Goal: Information Seeking & Learning: Learn about a topic

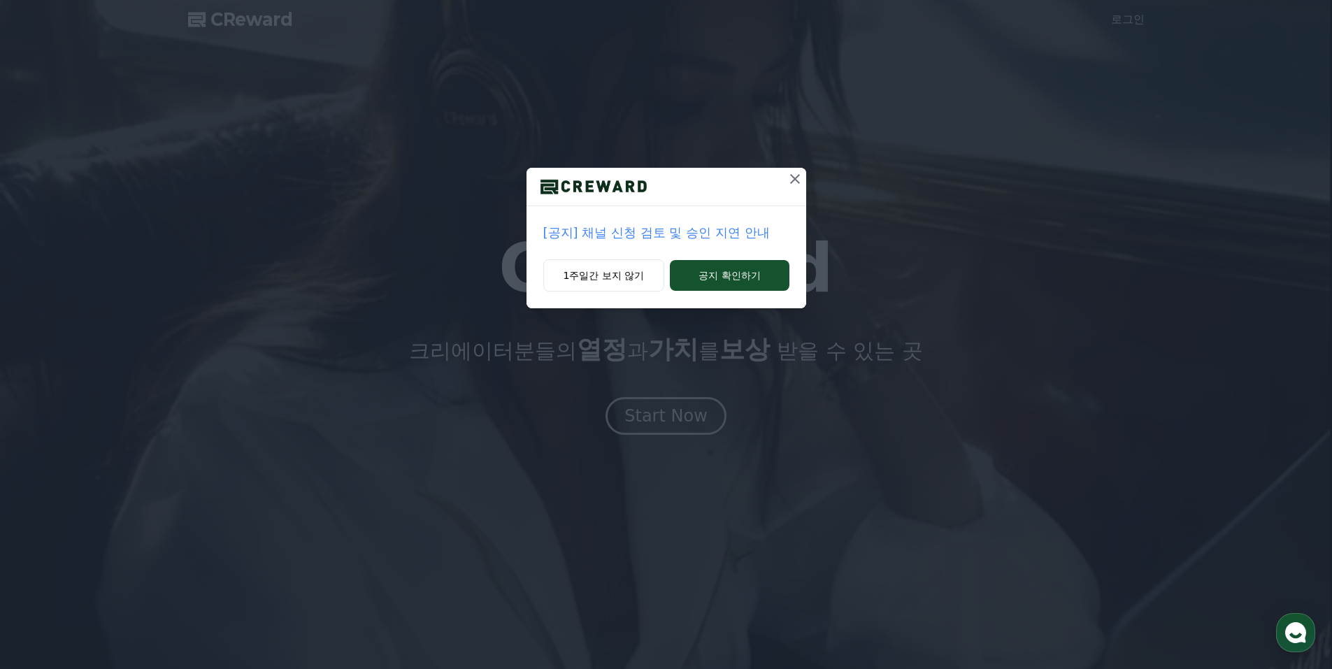
click at [800, 179] on icon at bounding box center [795, 179] width 17 height 17
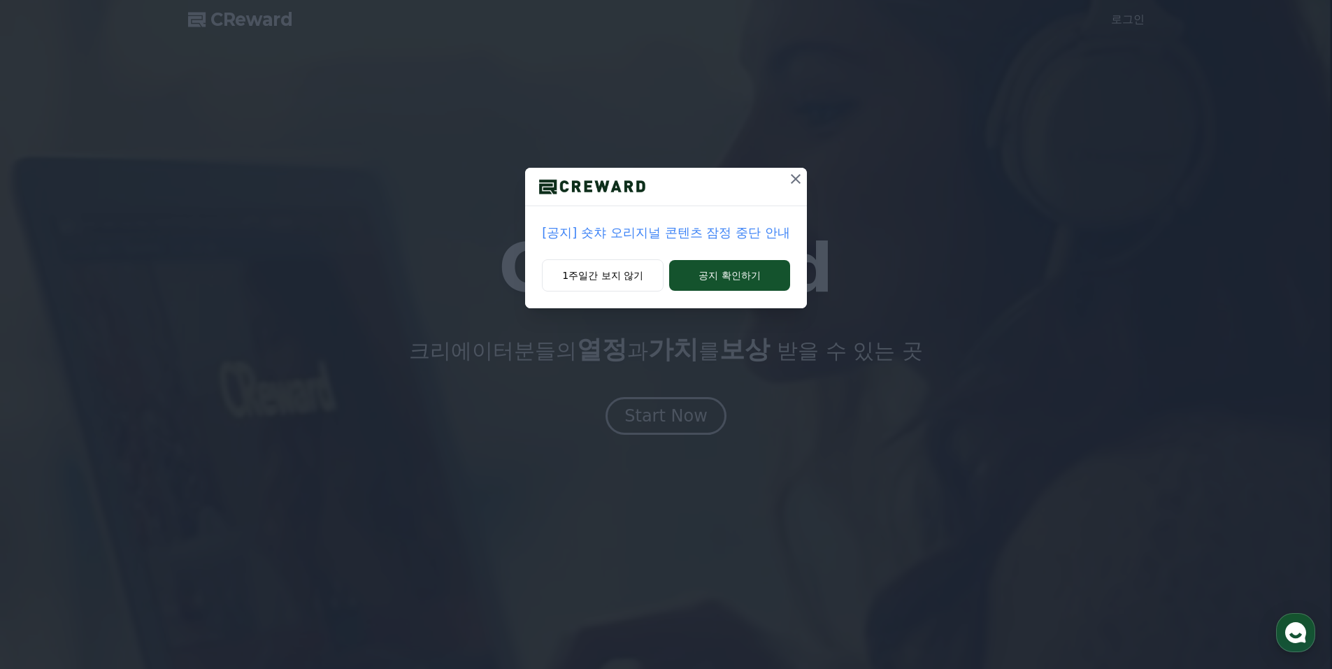
click at [800, 179] on icon at bounding box center [795, 179] width 17 height 17
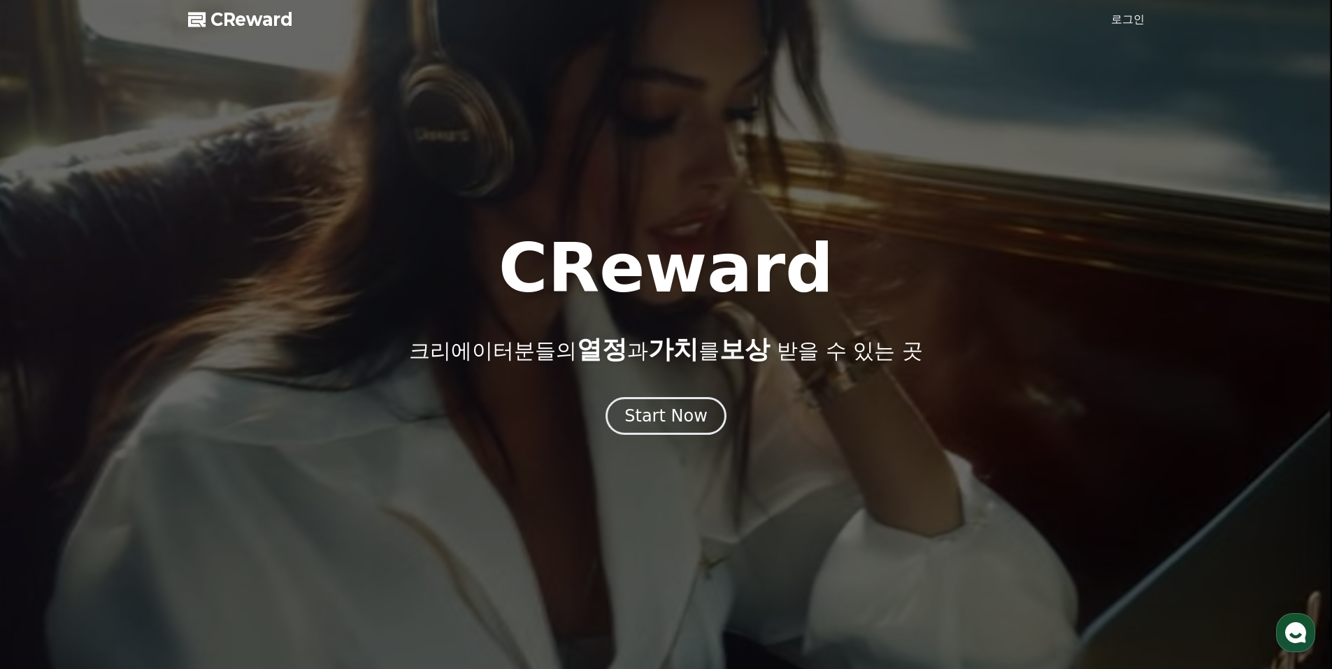
click at [1115, 24] on link "로그인" at bounding box center [1128, 19] width 34 height 17
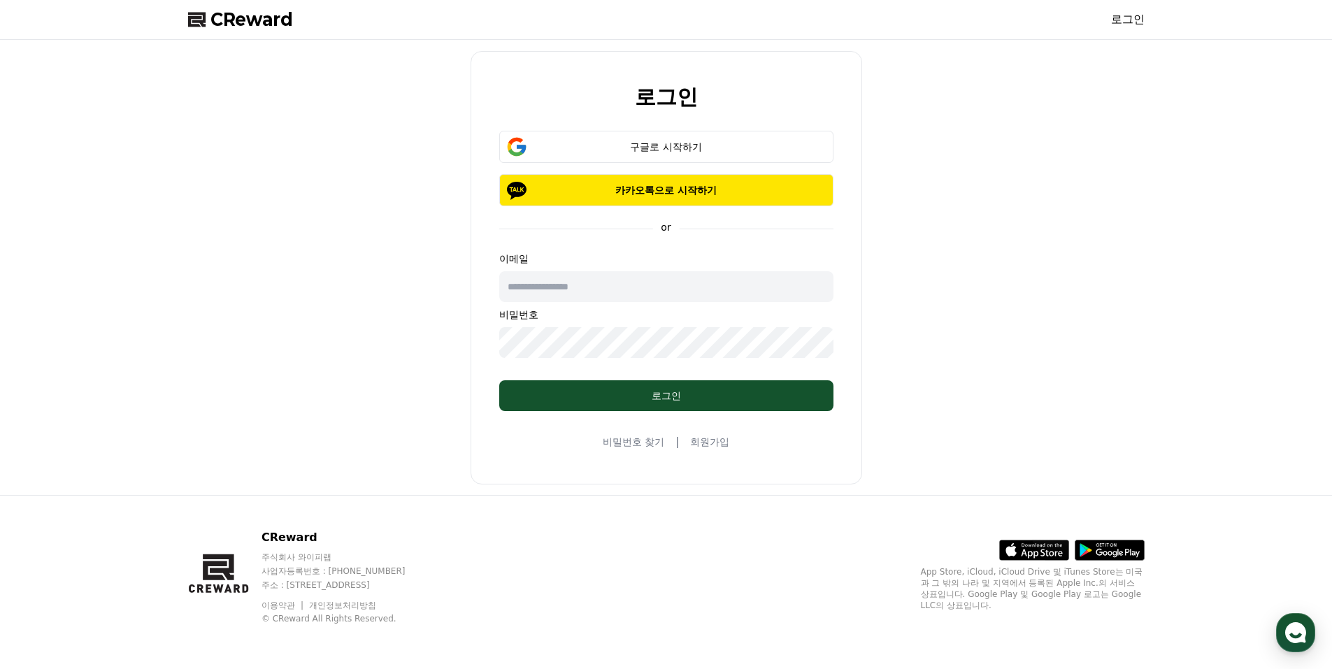
click at [647, 292] on input "text" at bounding box center [666, 286] width 334 height 31
type input "**********"
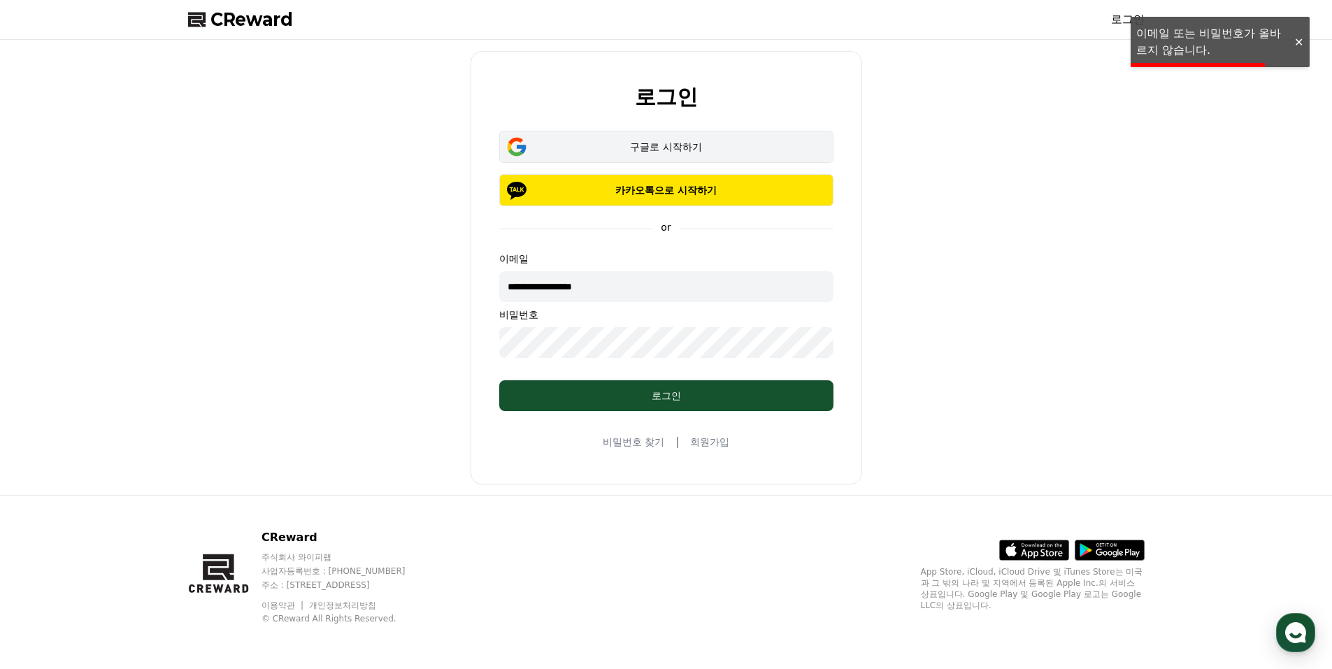
click at [709, 143] on div "구글로 시작하기" at bounding box center [667, 147] width 294 height 14
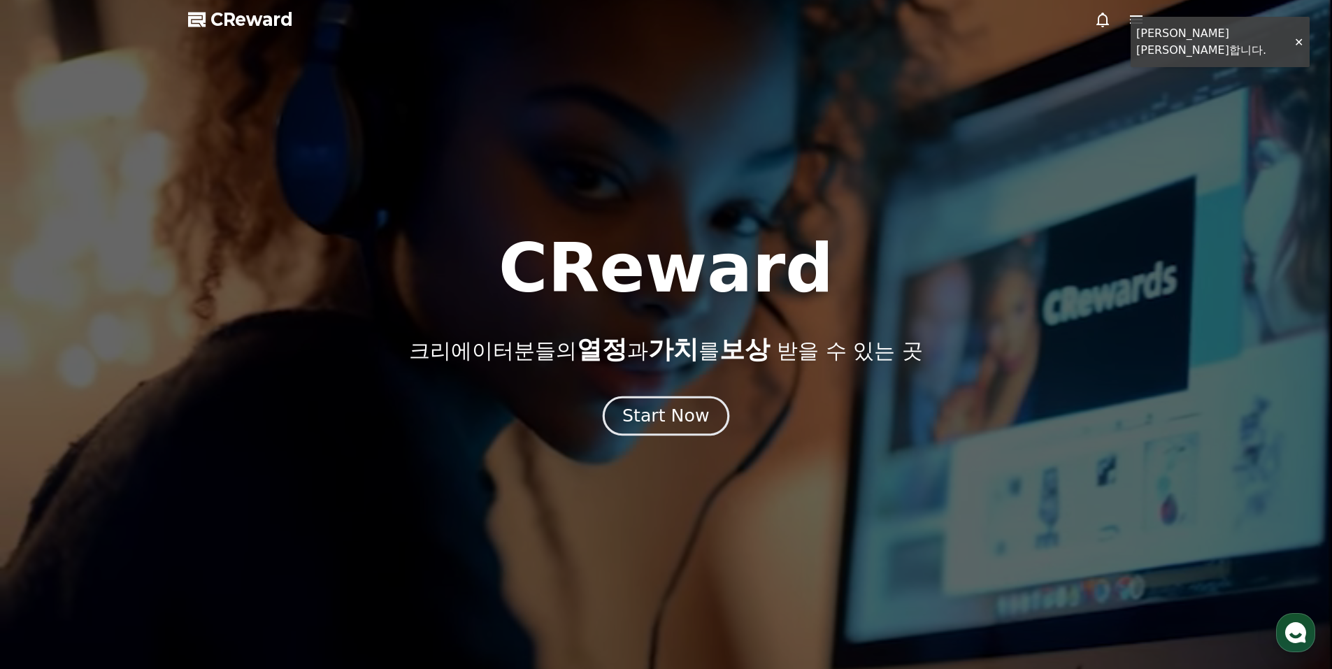
click at [678, 424] on div "Start Now" at bounding box center [665, 416] width 87 height 24
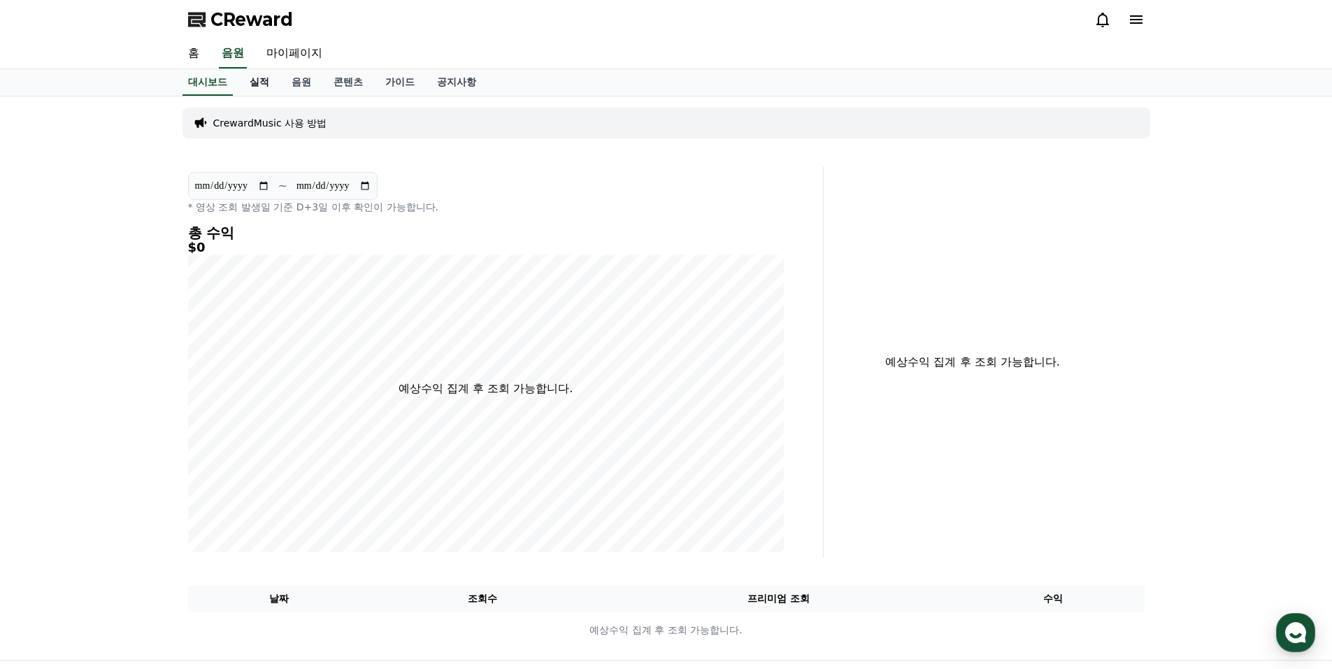
click at [255, 83] on link "실적" at bounding box center [259, 82] width 42 height 27
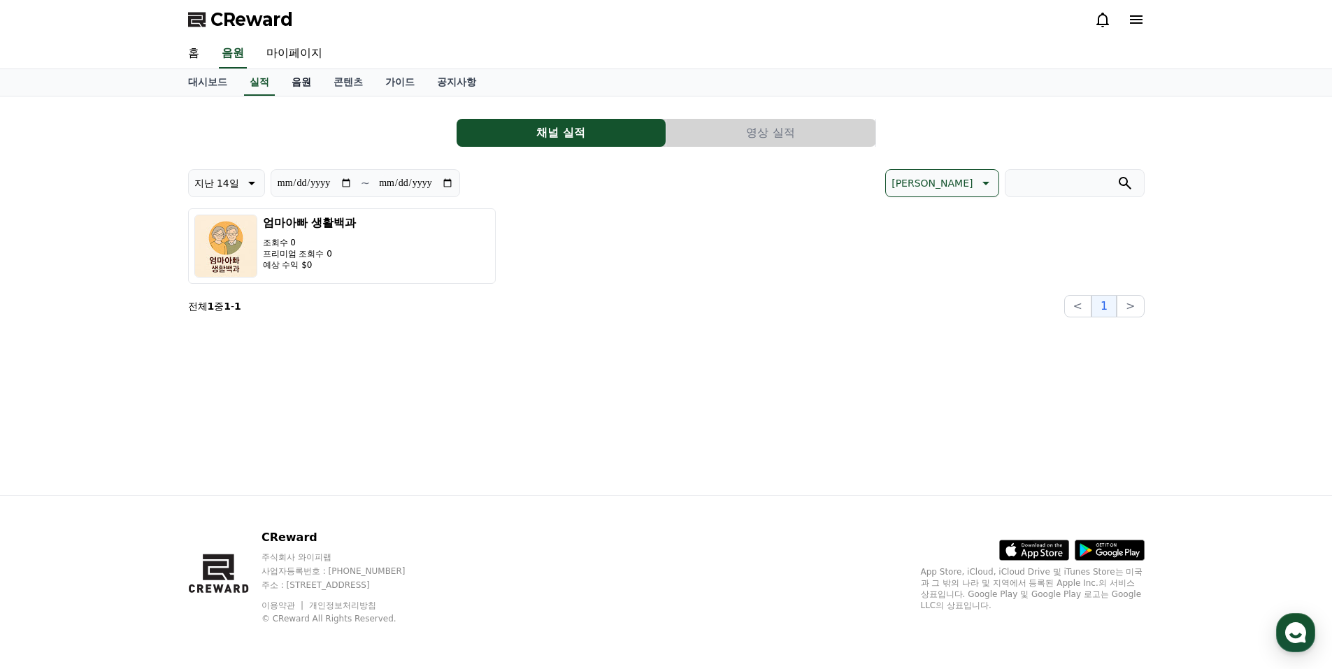
click at [299, 83] on link "음원" at bounding box center [301, 82] width 42 height 27
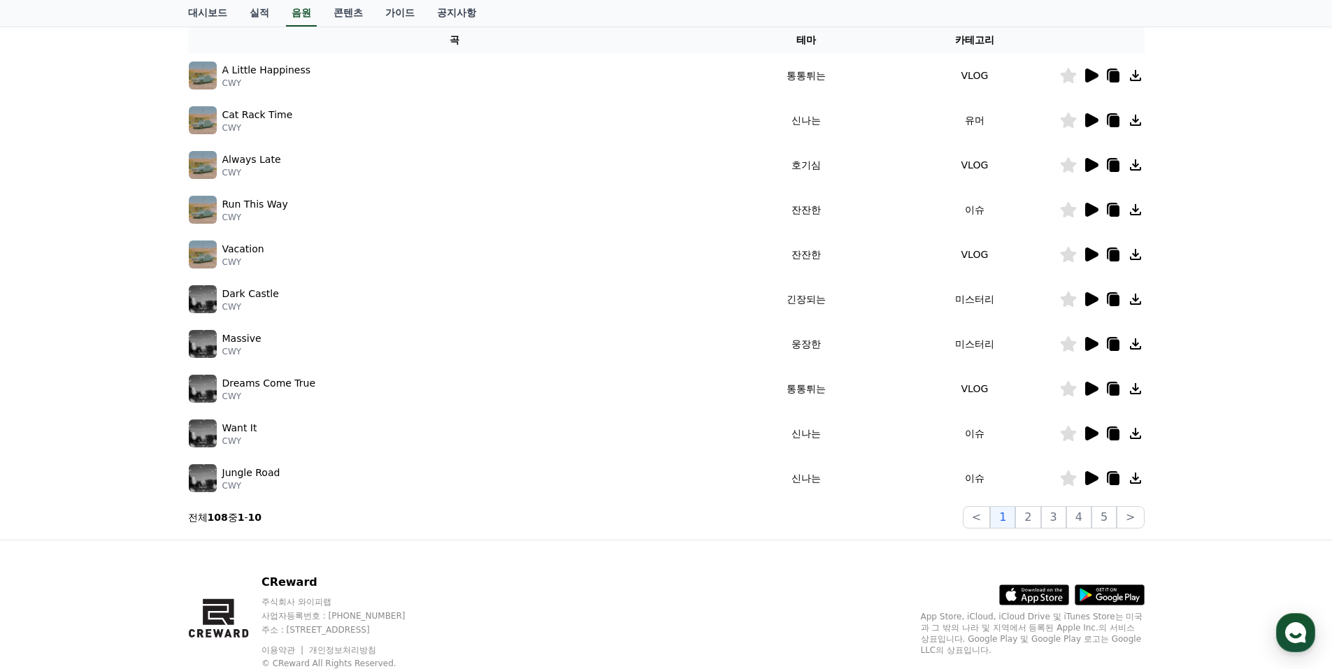
scroll to position [278, 0]
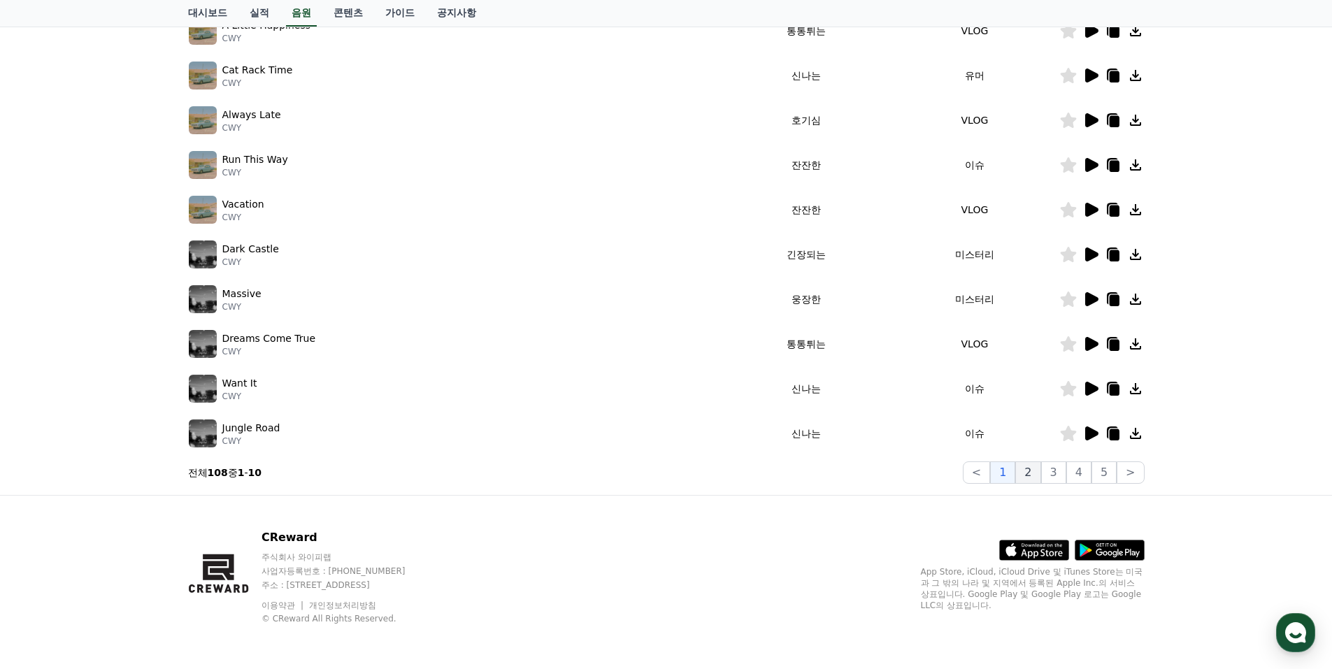
click at [1038, 469] on button "2" at bounding box center [1027, 472] width 25 height 22
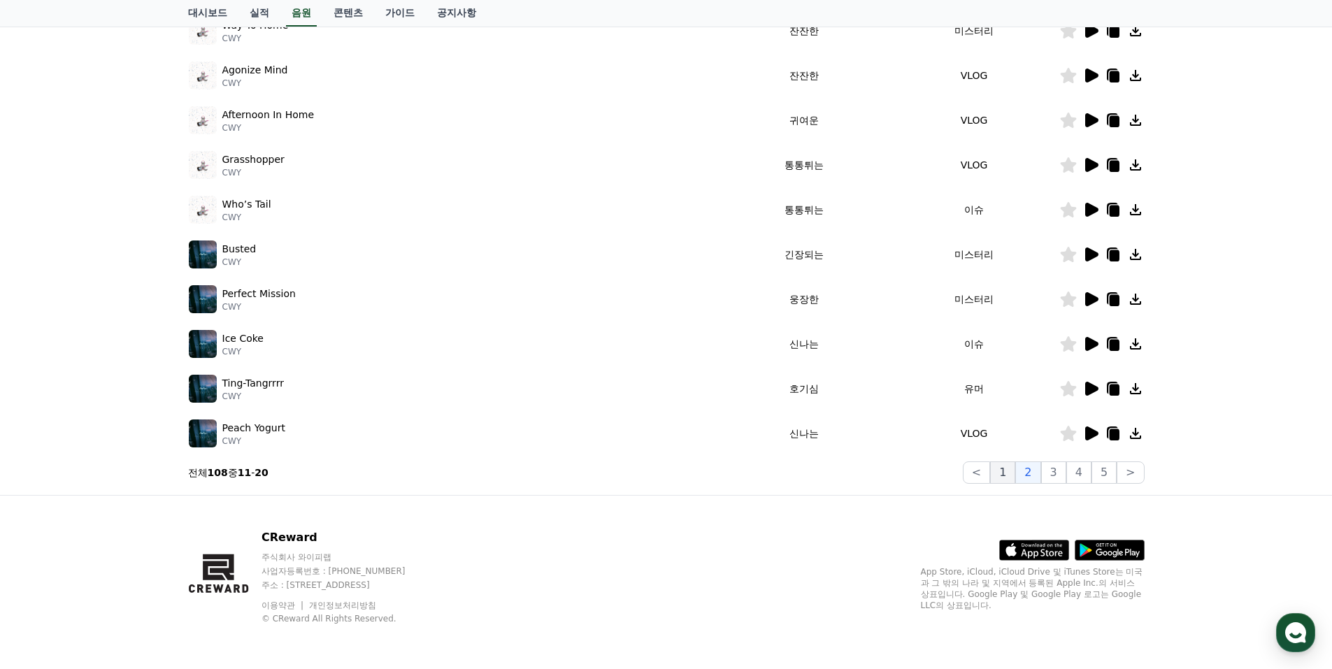
click at [1005, 475] on button "1" at bounding box center [1002, 472] width 25 height 22
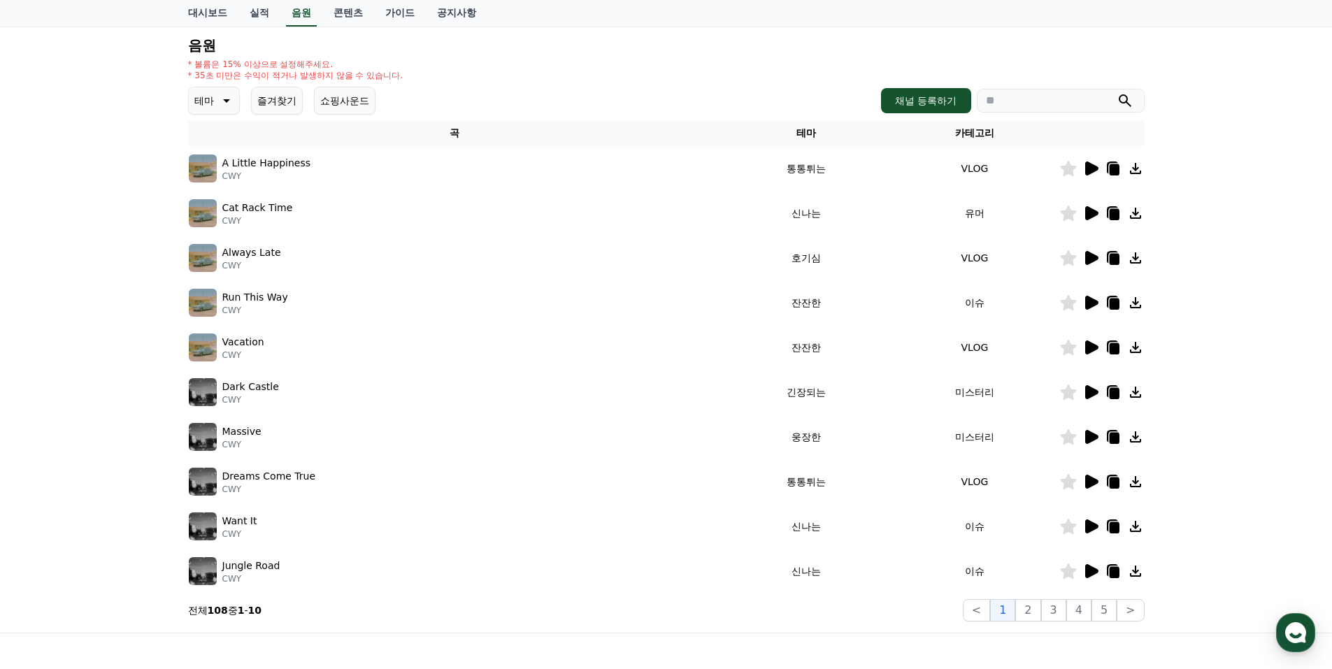
scroll to position [210, 0]
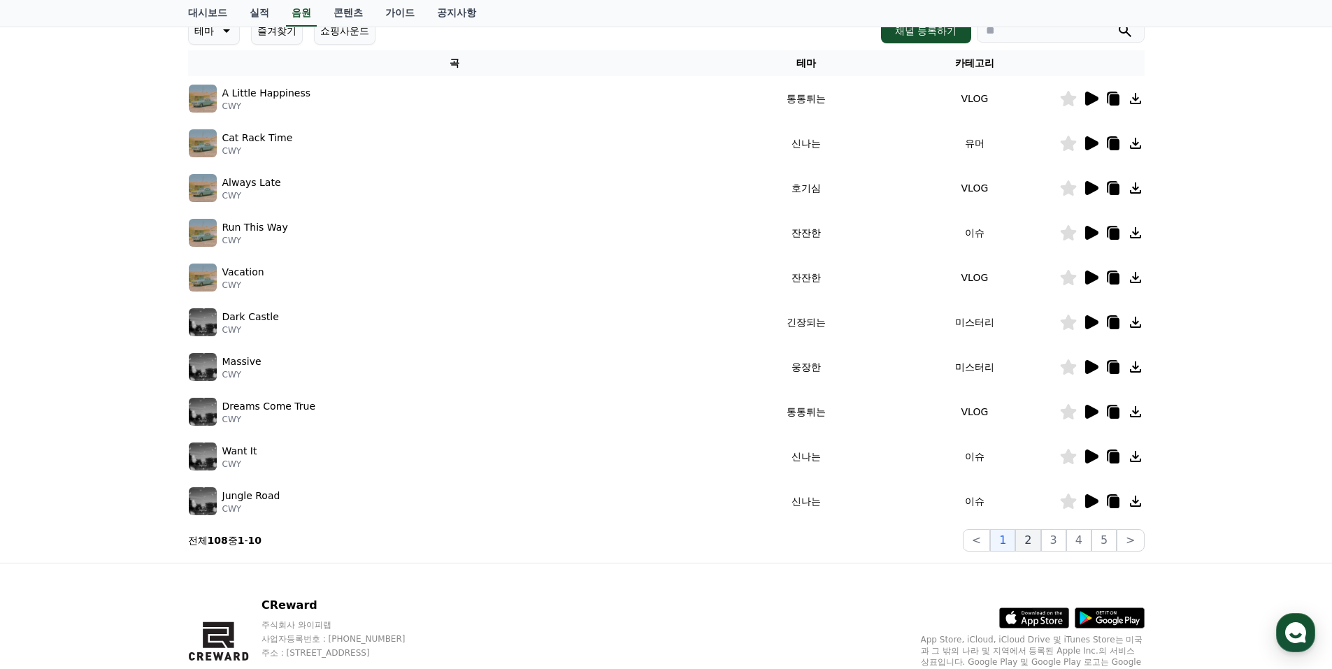
click at [1031, 544] on button "2" at bounding box center [1027, 540] width 25 height 22
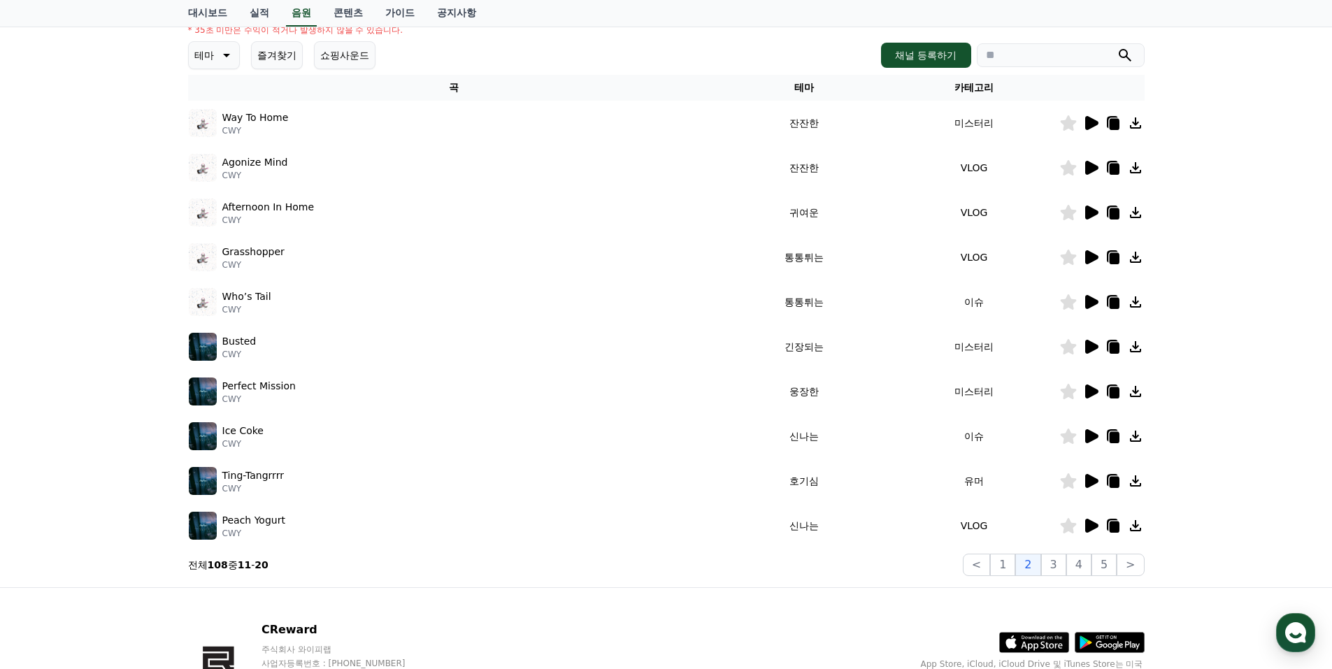
scroll to position [210, 0]
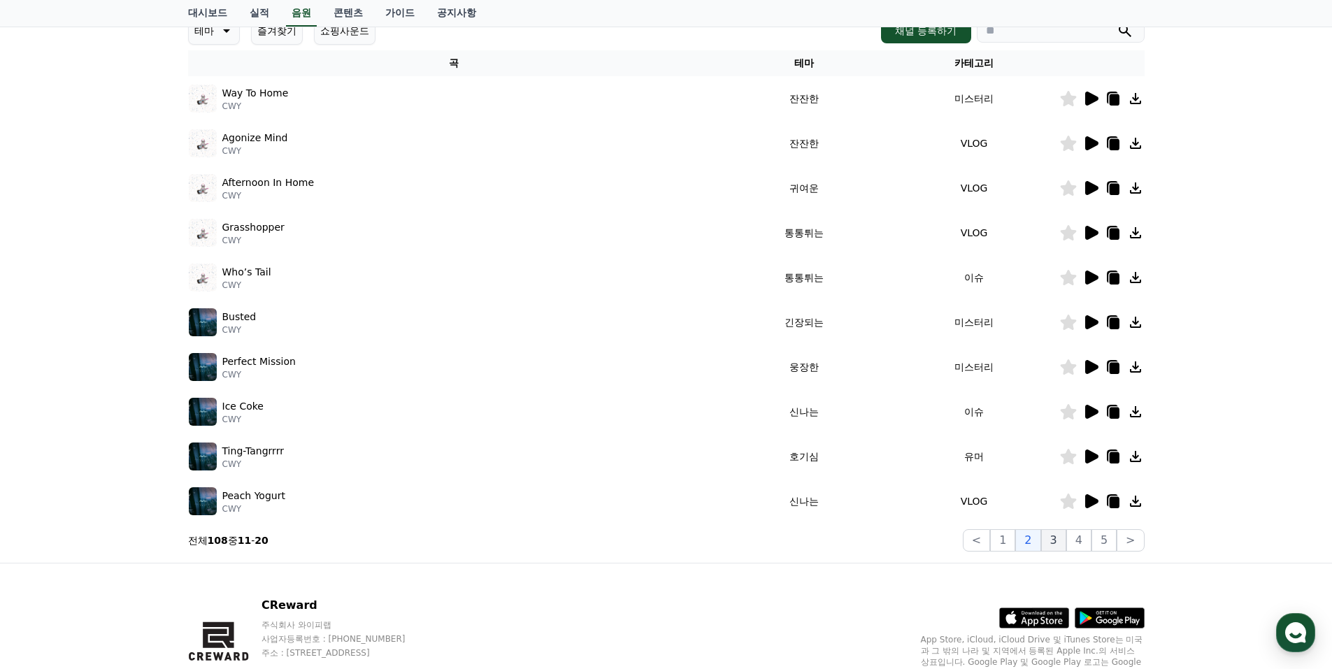
click at [1061, 546] on button "3" at bounding box center [1053, 540] width 25 height 22
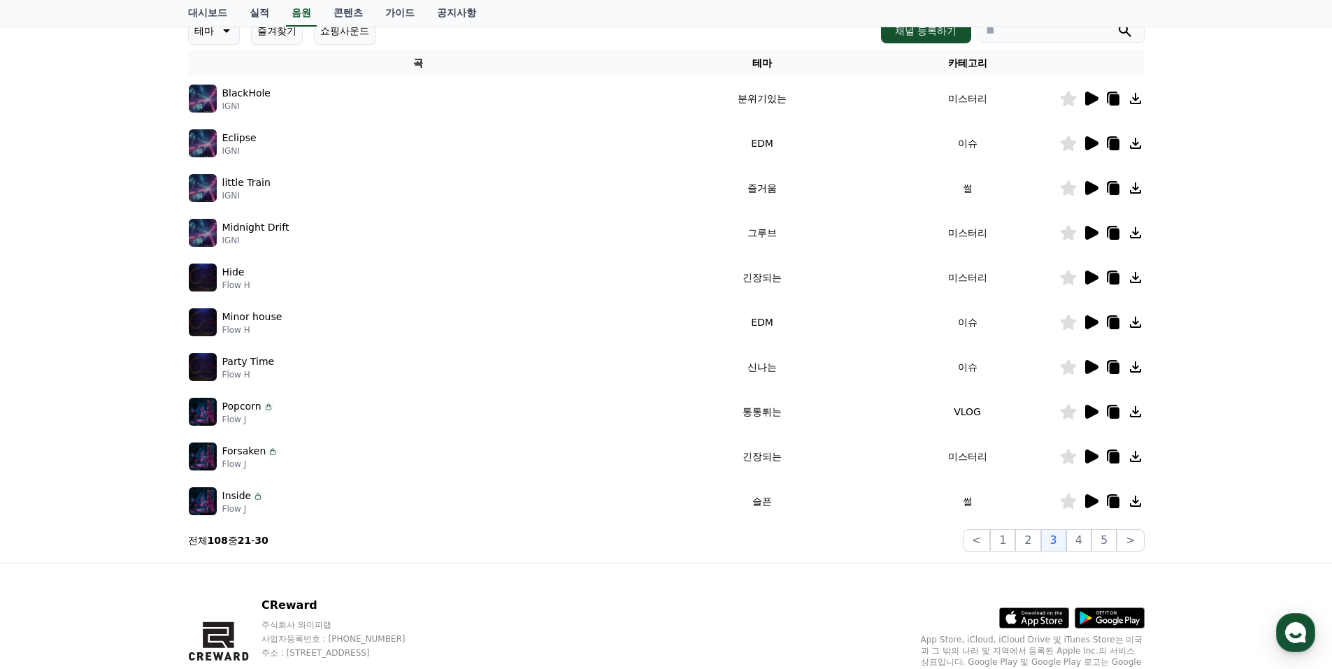
scroll to position [140, 0]
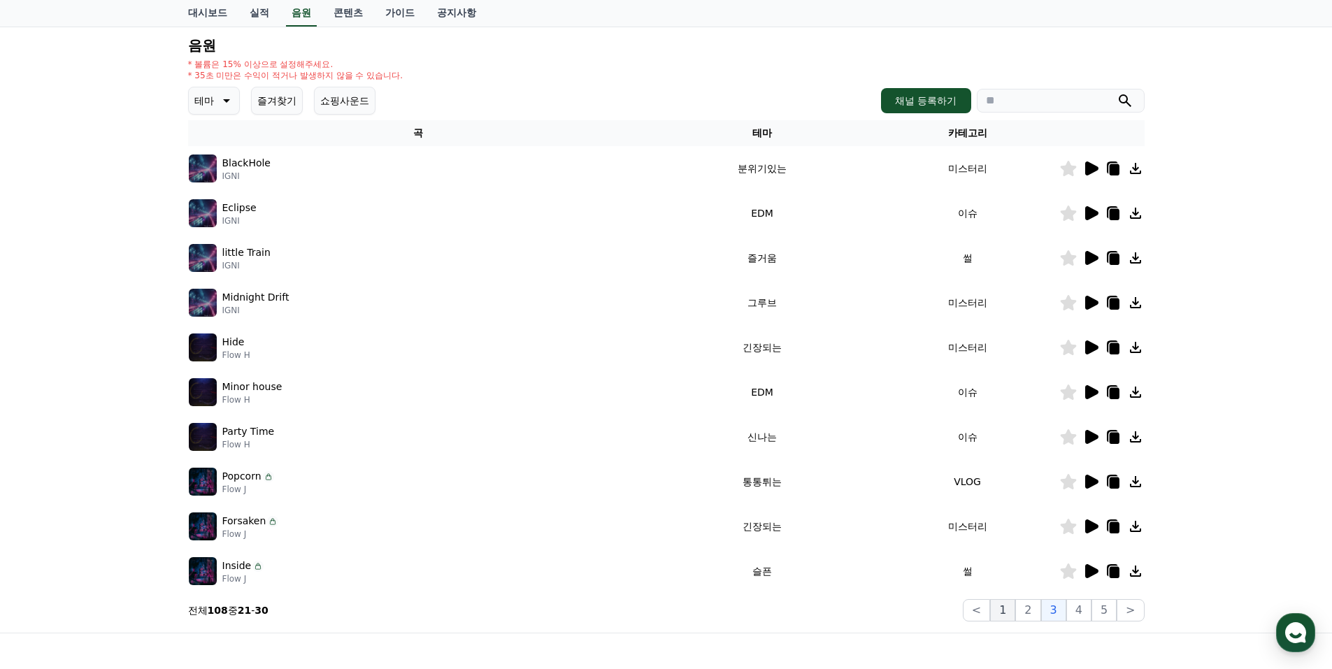
click at [1008, 602] on button "1" at bounding box center [1002, 610] width 25 height 22
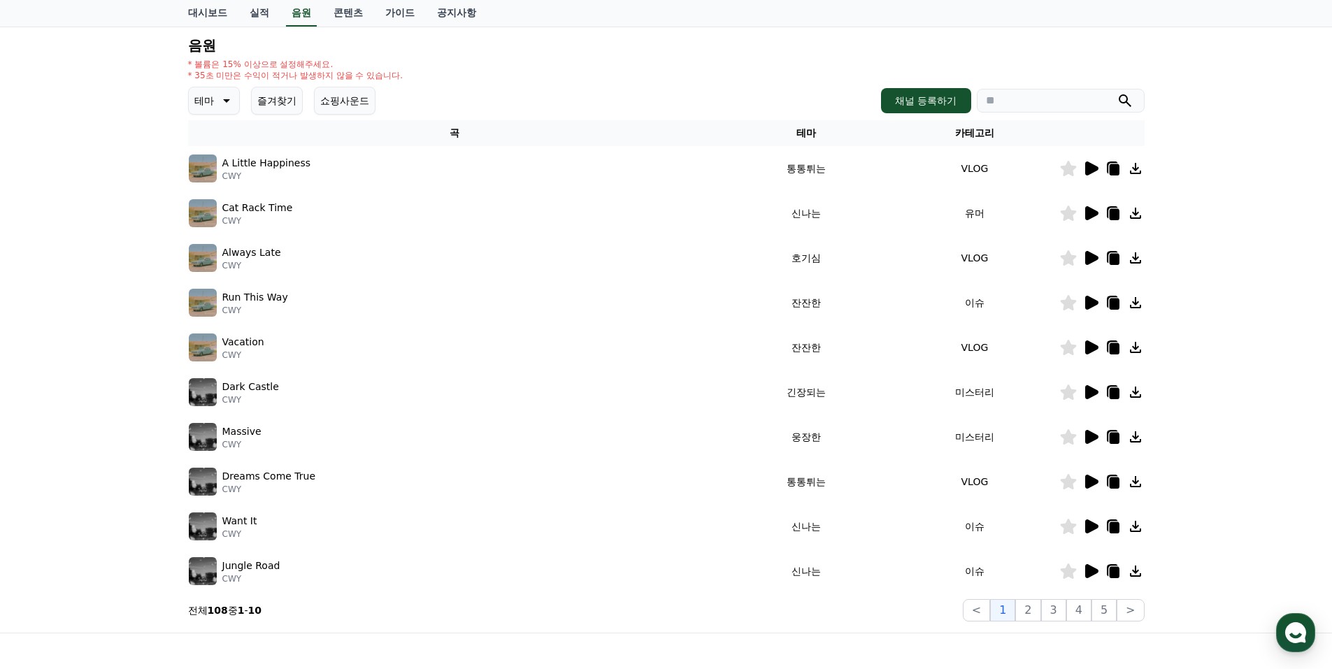
click at [1091, 347] on icon at bounding box center [1091, 348] width 13 height 14
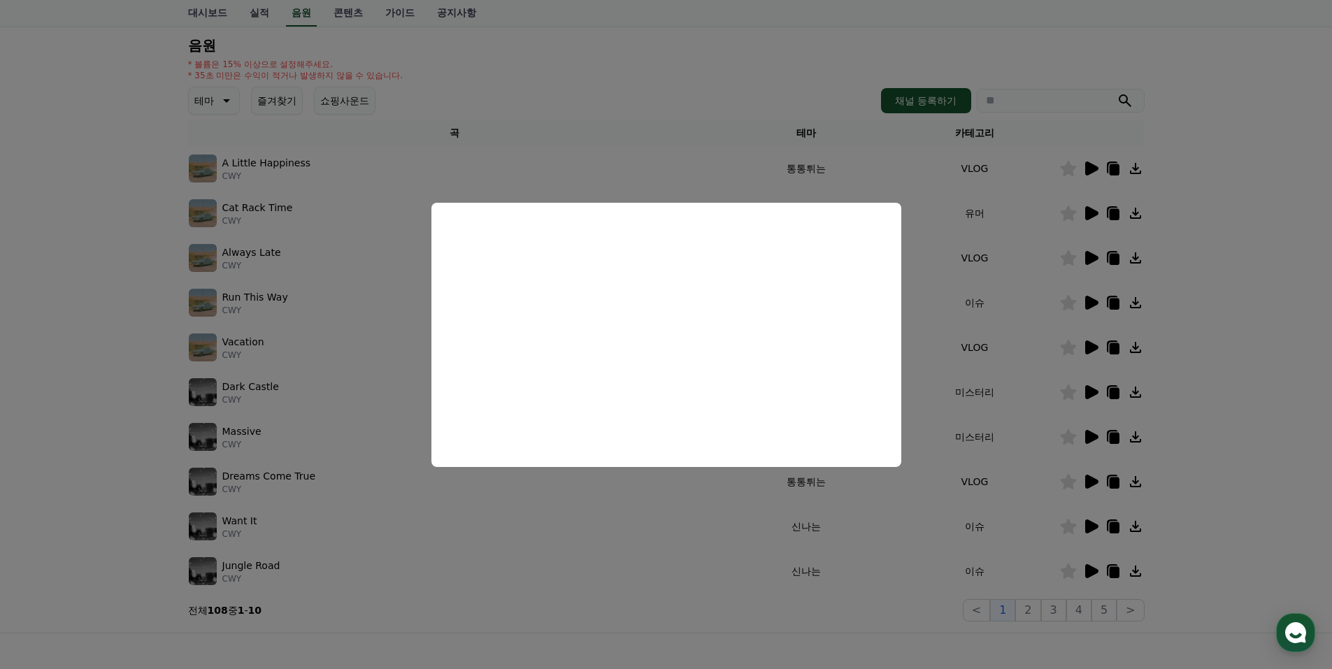
click at [1211, 317] on button "close modal" at bounding box center [666, 334] width 1332 height 669
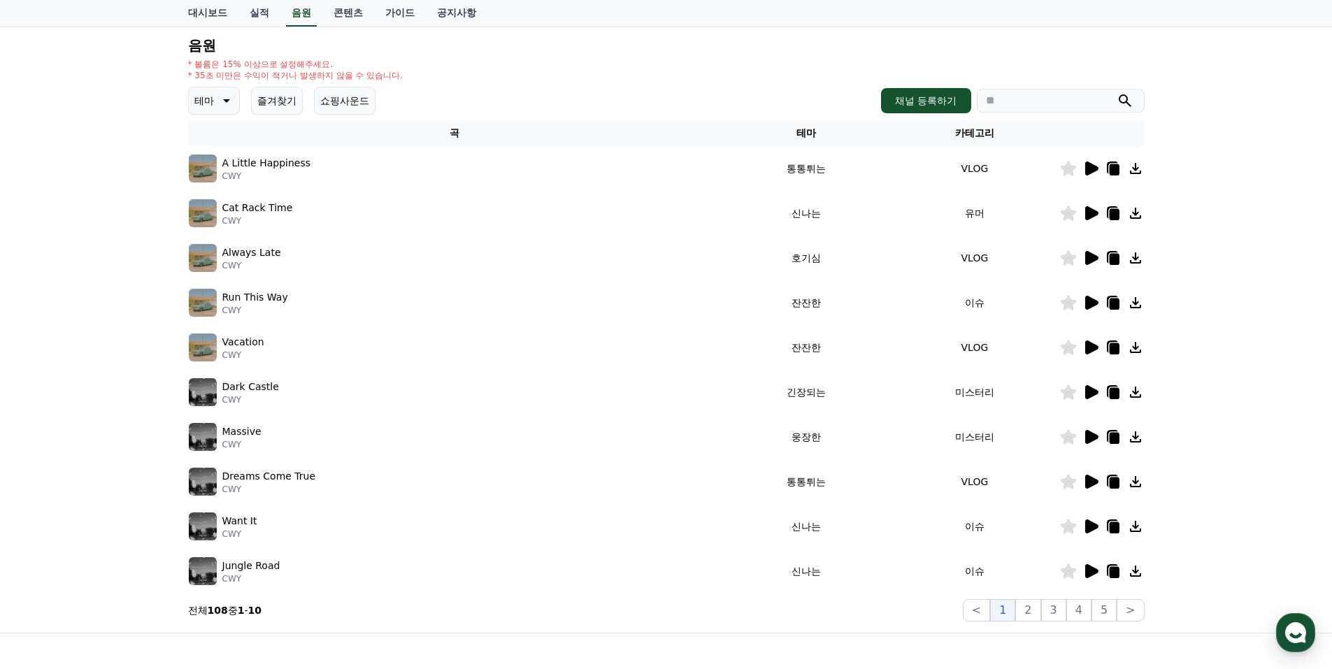
click at [1096, 309] on icon at bounding box center [1090, 302] width 17 height 17
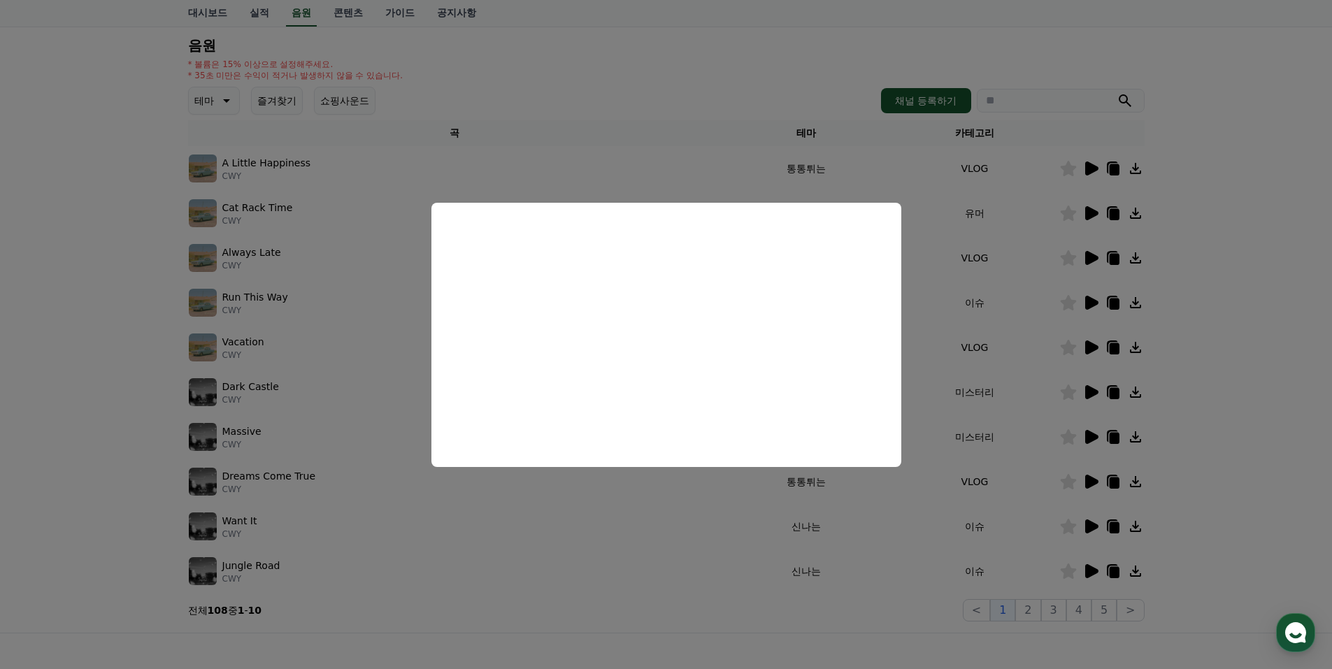
click at [1277, 222] on button "close modal" at bounding box center [666, 334] width 1332 height 669
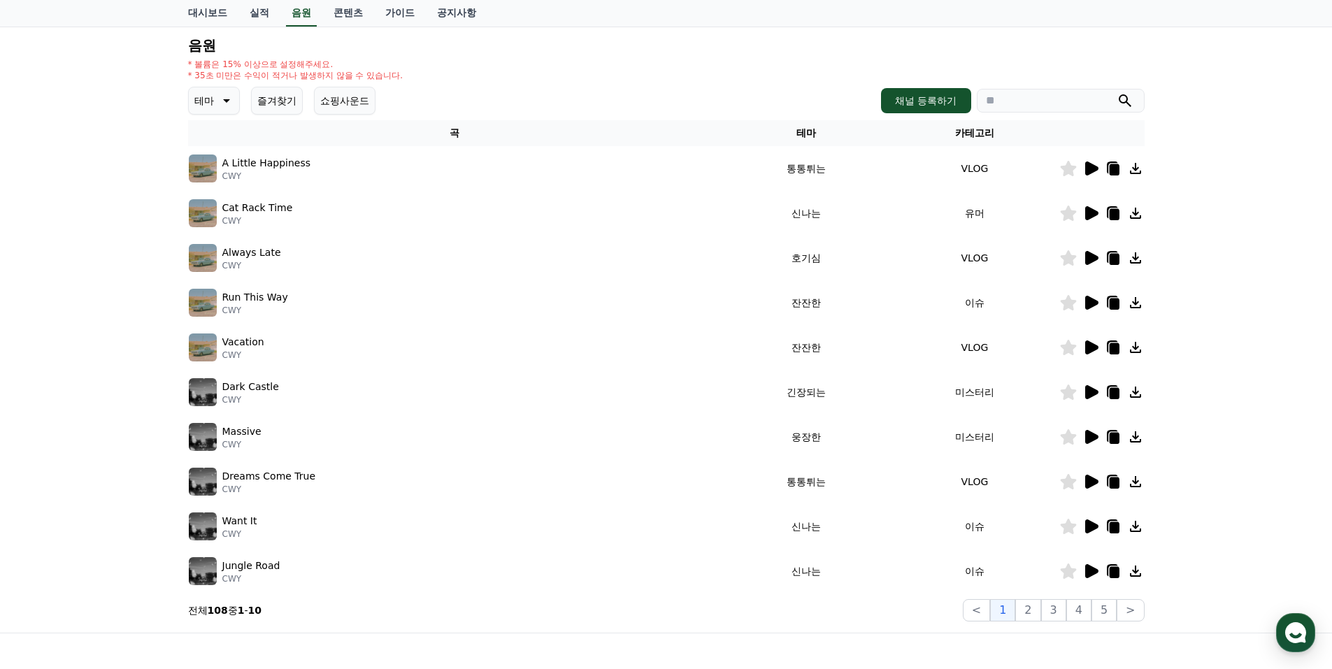
click at [1091, 525] on icon at bounding box center [1091, 527] width 13 height 14
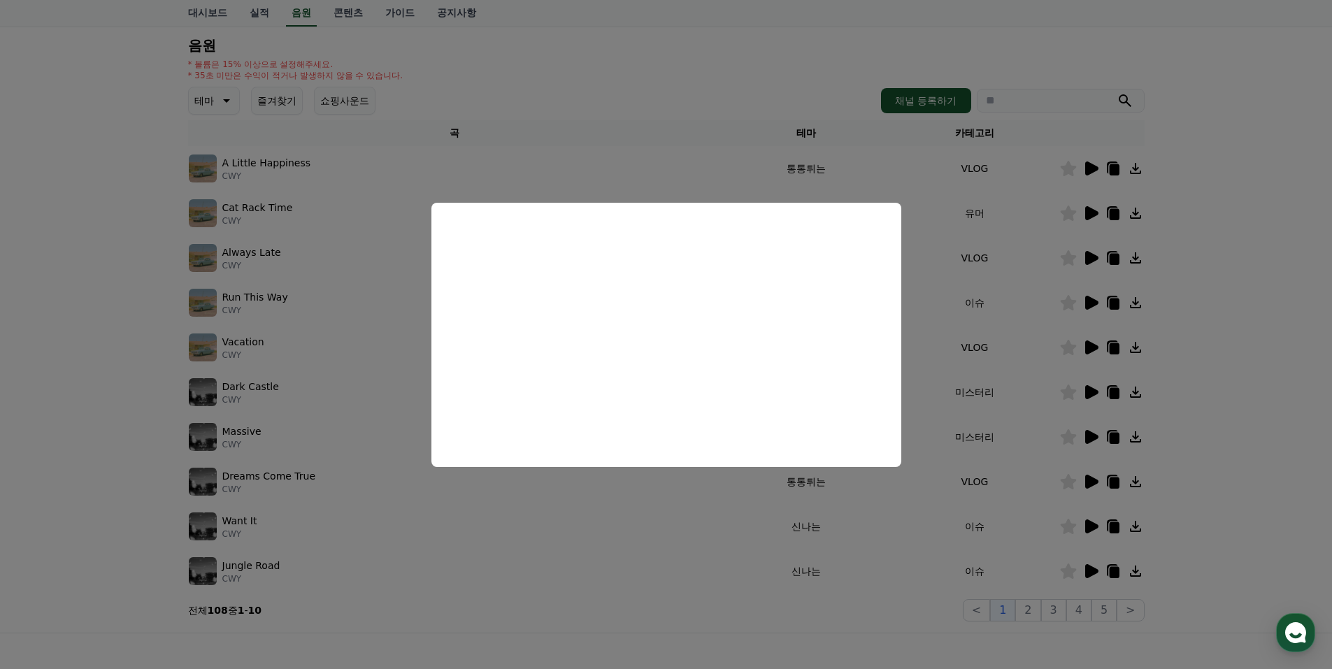
click at [1287, 335] on button "close modal" at bounding box center [666, 334] width 1332 height 669
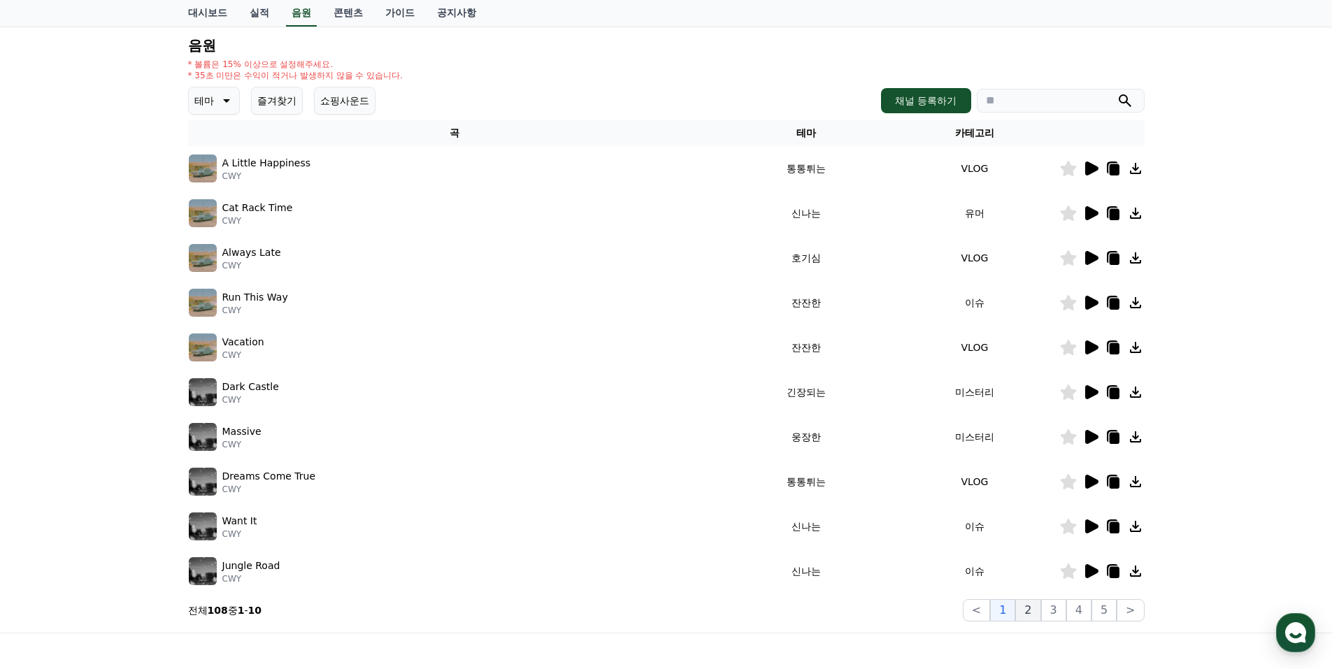
click at [1029, 615] on button "2" at bounding box center [1027, 610] width 25 height 22
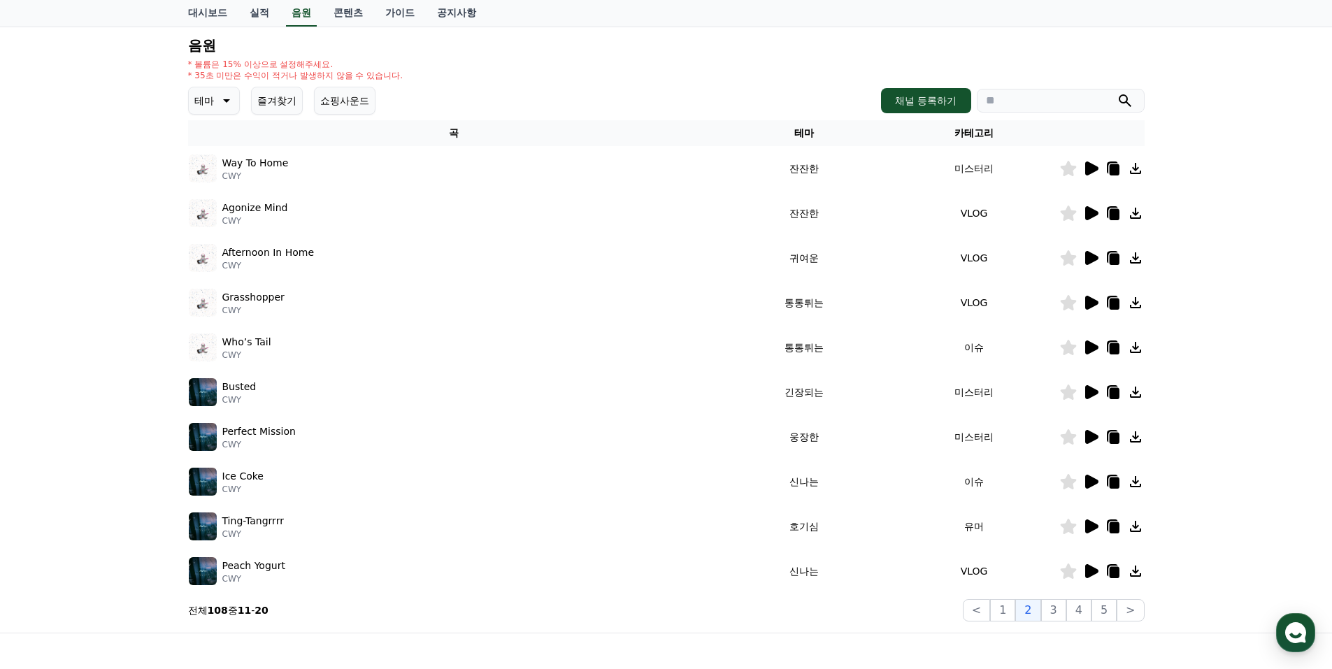
click at [1094, 172] on icon at bounding box center [1090, 168] width 17 height 17
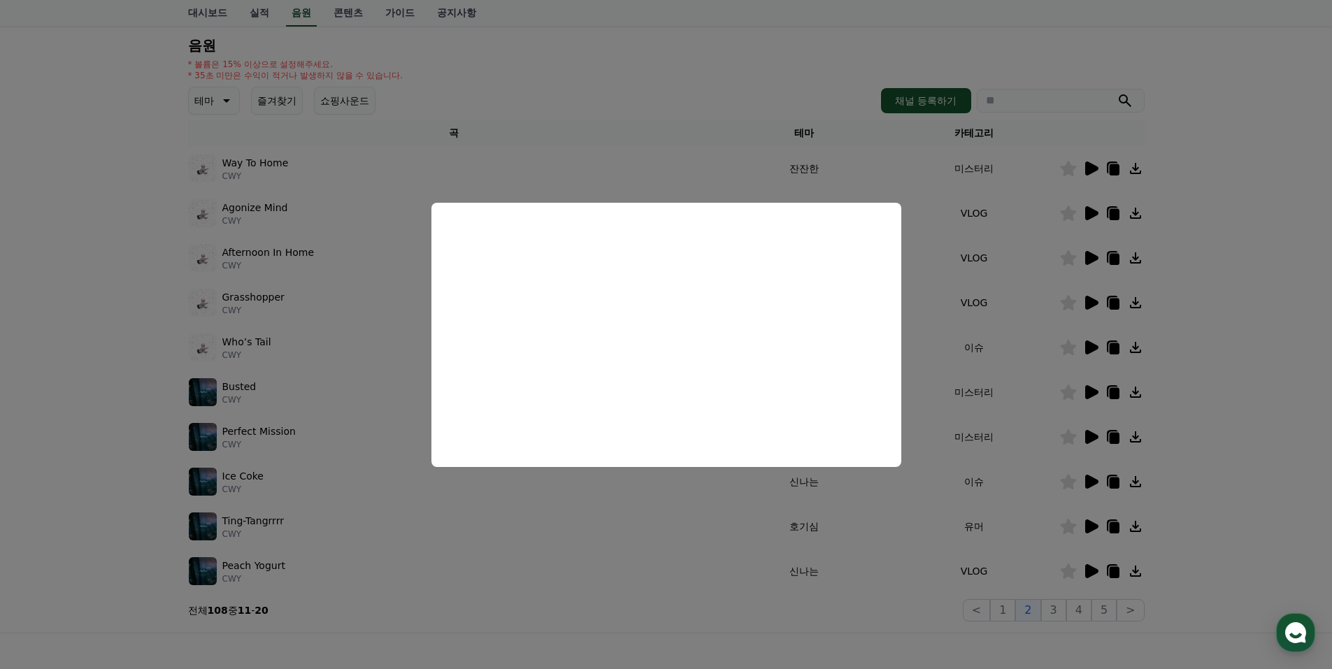
click at [1277, 239] on button "close modal" at bounding box center [666, 334] width 1332 height 669
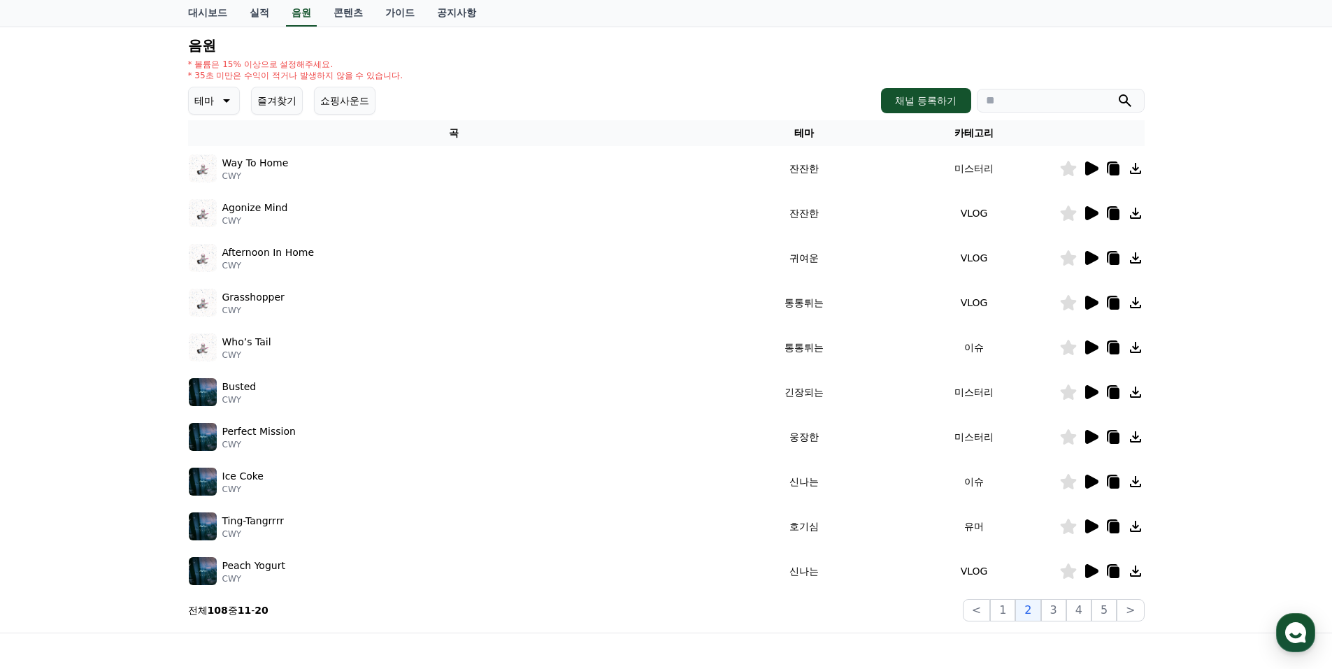
click at [1092, 215] on icon at bounding box center [1091, 213] width 13 height 14
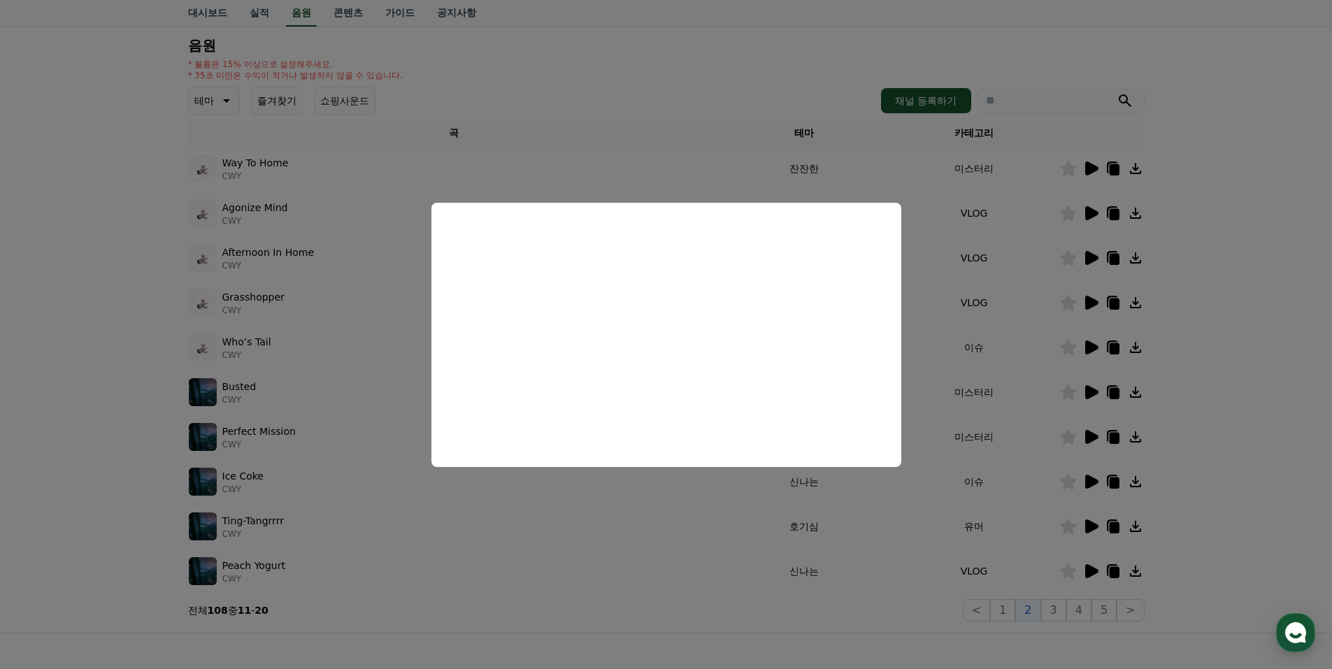
click at [1287, 313] on button "close modal" at bounding box center [666, 334] width 1332 height 669
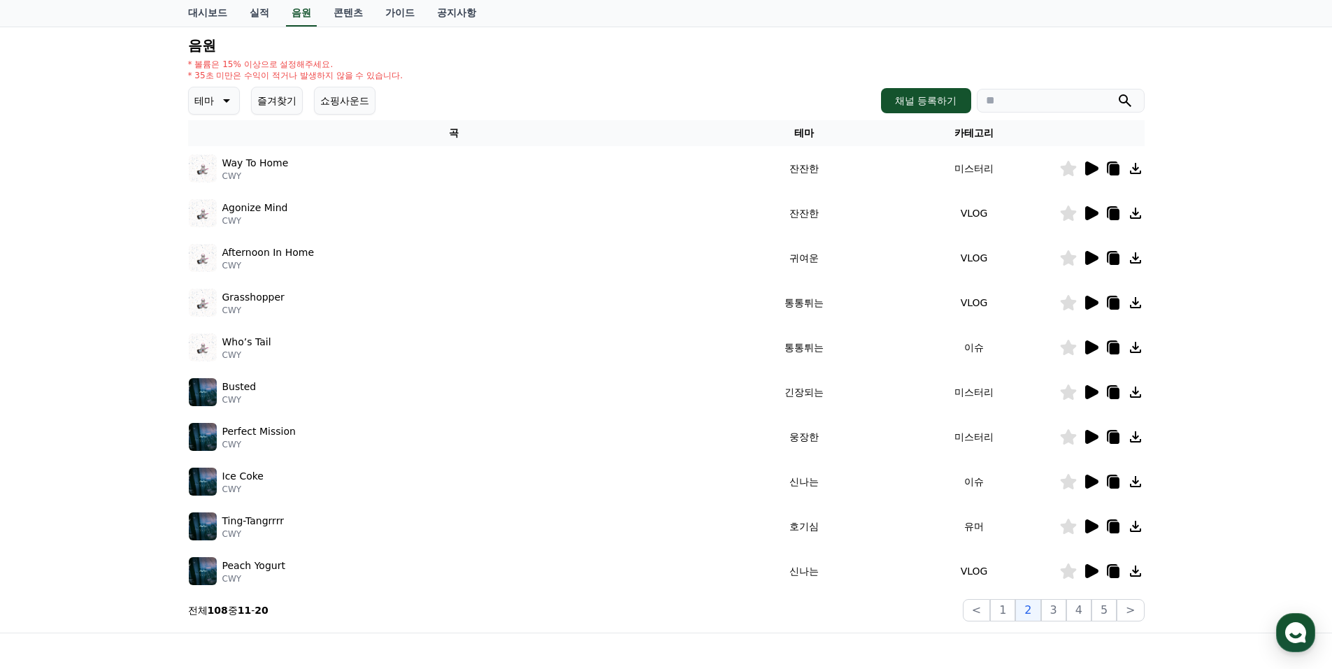
click at [1136, 214] on icon at bounding box center [1135, 213] width 11 height 11
